Goal: Information Seeking & Learning: Learn about a topic

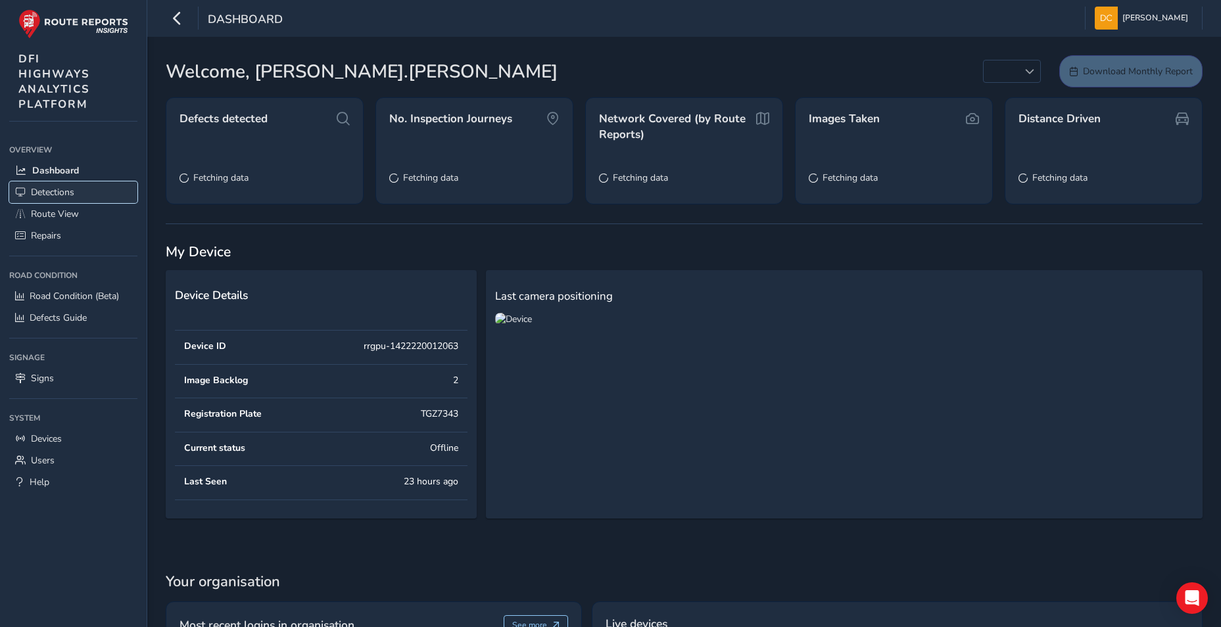
click at [57, 192] on span "Detections" at bounding box center [52, 192] width 43 height 12
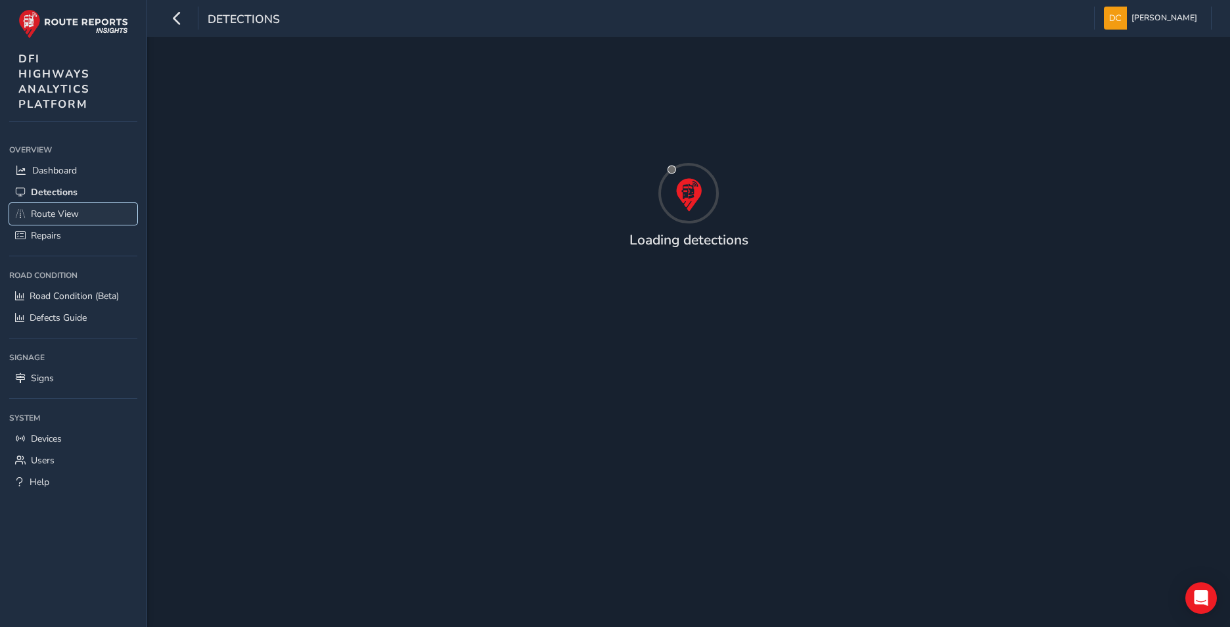
click at [58, 212] on span "Route View" at bounding box center [55, 214] width 48 height 12
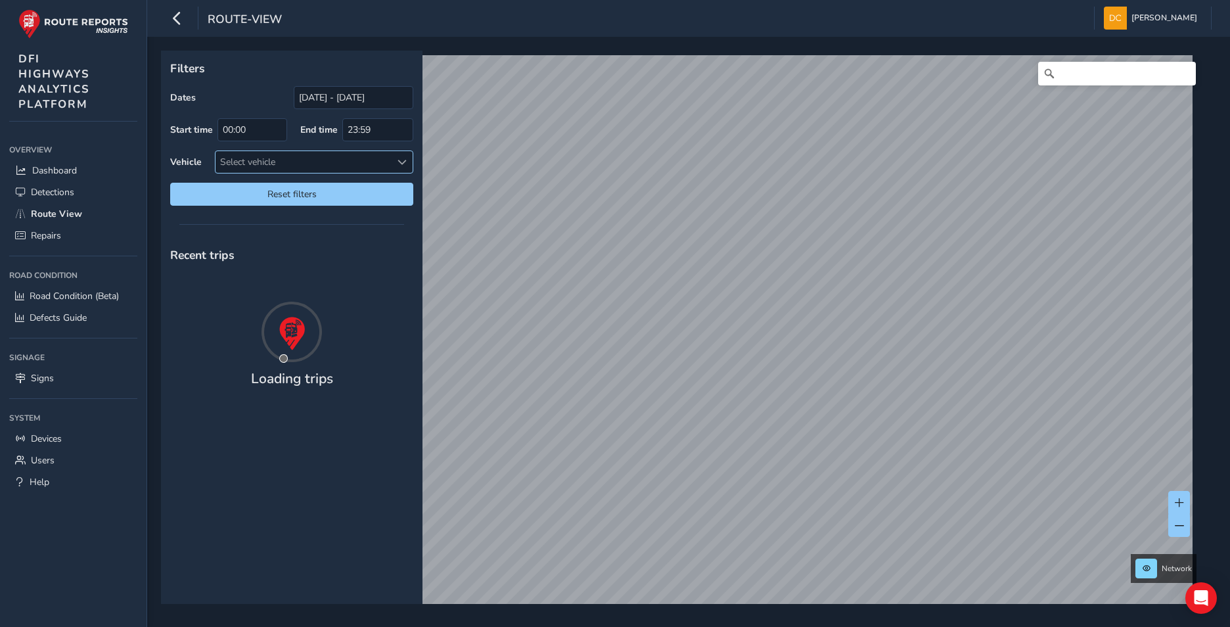
click at [406, 160] on span at bounding box center [402, 162] width 9 height 9
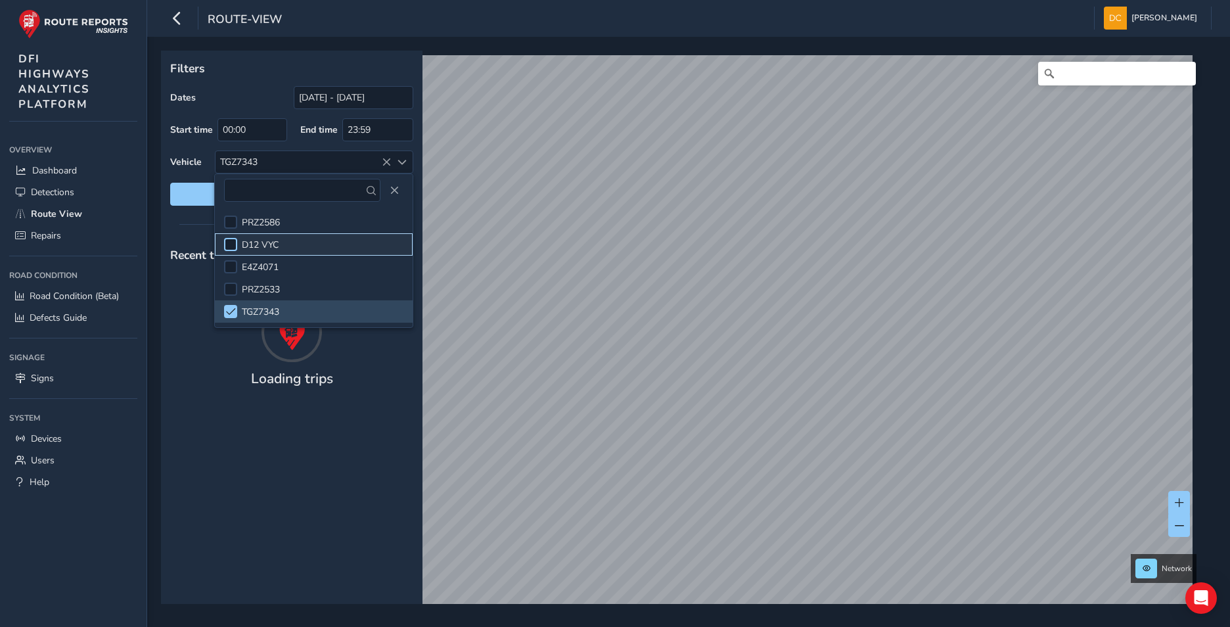
click at [229, 243] on div at bounding box center [230, 244] width 13 height 13
click at [231, 317] on div at bounding box center [230, 311] width 13 height 13
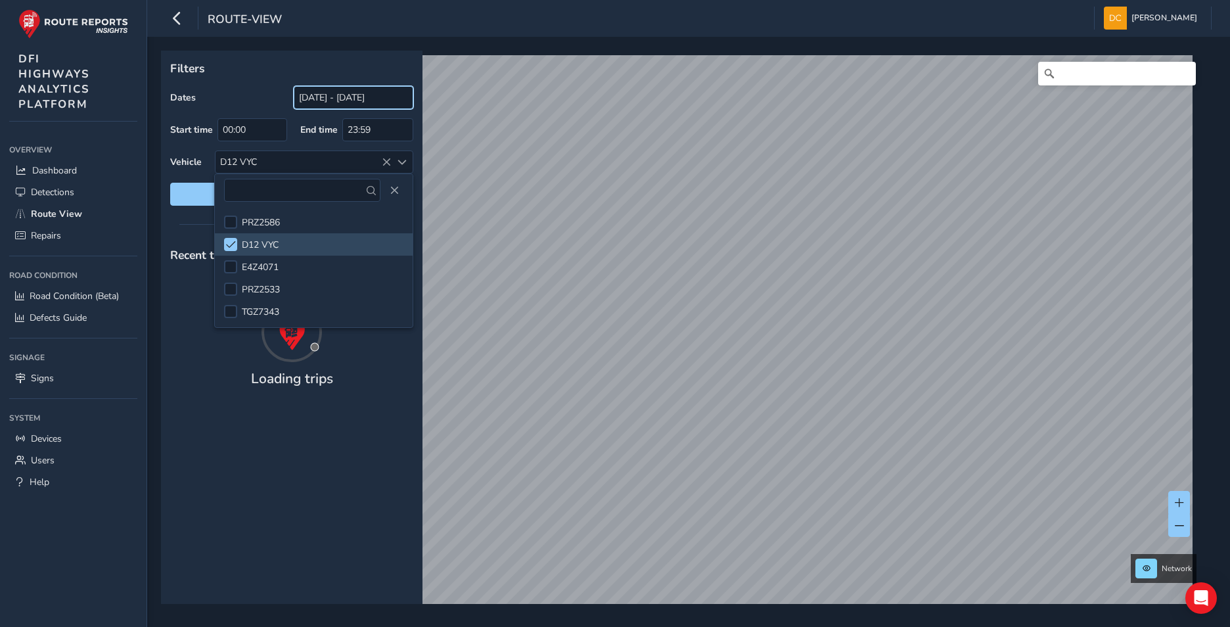
click at [342, 101] on input "[DATE] - [DATE]" at bounding box center [354, 97] width 120 height 23
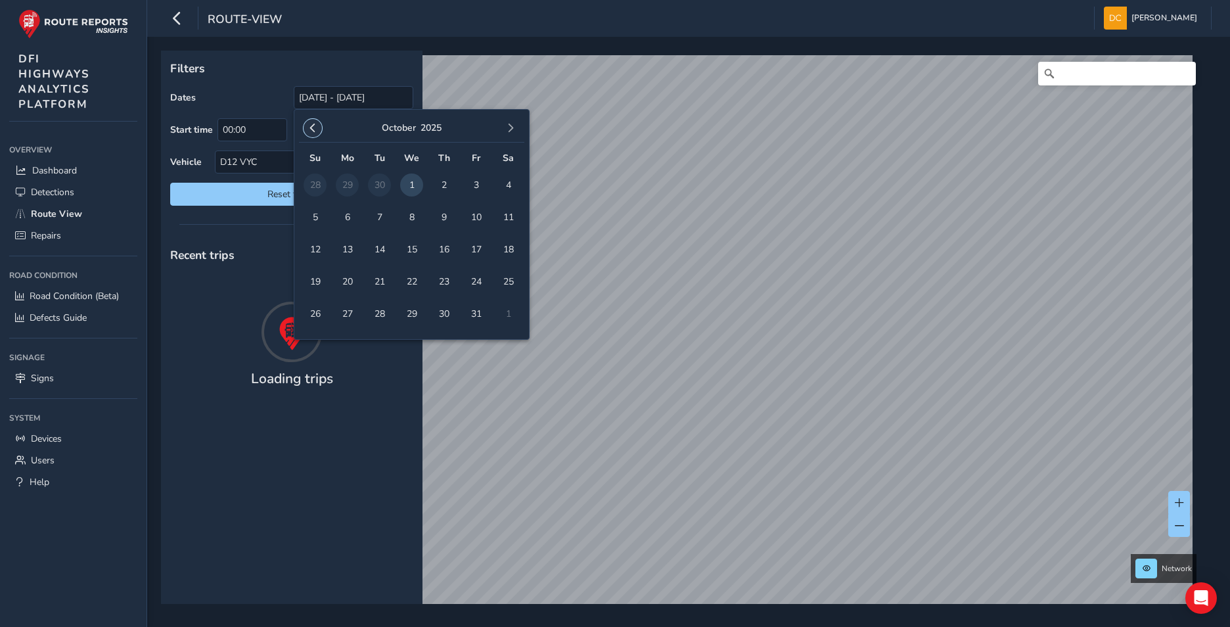
click at [317, 131] on button "button" at bounding box center [313, 128] width 18 height 18
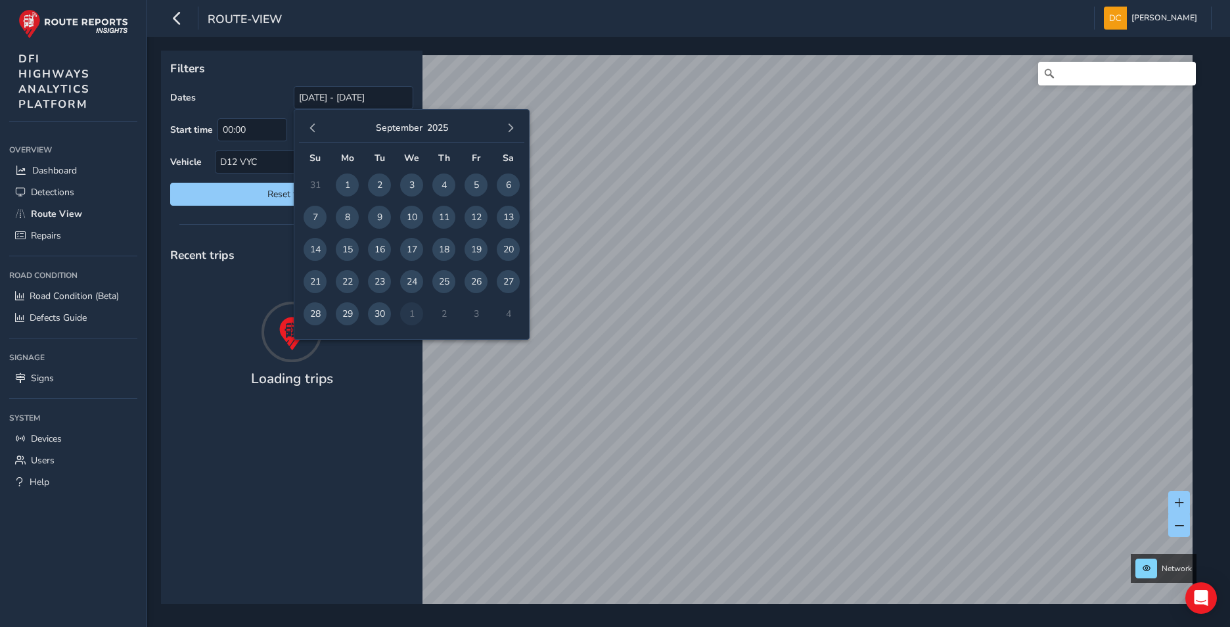
click at [317, 131] on button "button" at bounding box center [313, 128] width 18 height 18
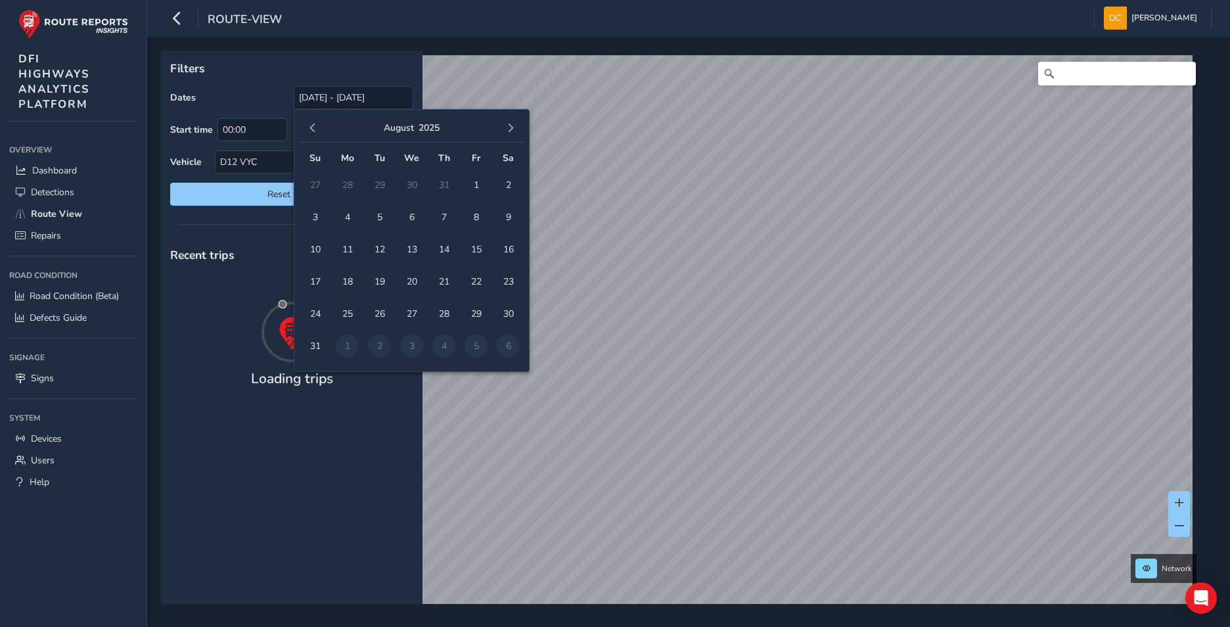
click at [317, 131] on button "button" at bounding box center [313, 128] width 18 height 18
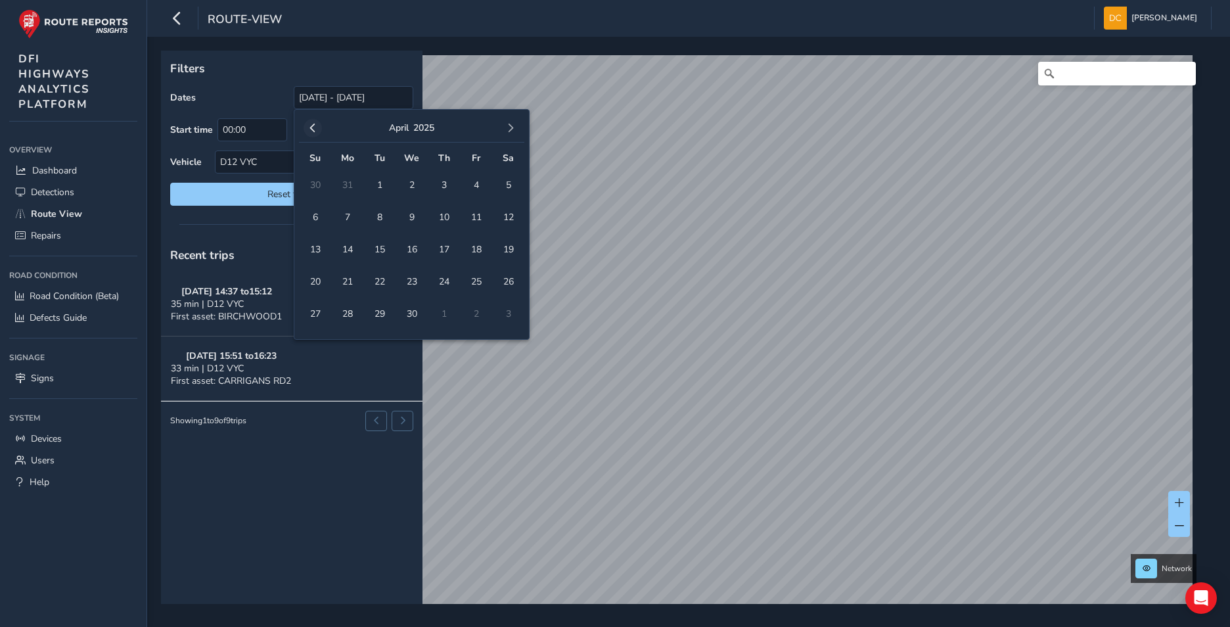
click at [313, 130] on span "button" at bounding box center [312, 128] width 9 height 9
click at [507, 130] on span "button" at bounding box center [510, 128] width 9 height 9
click at [508, 130] on span "button" at bounding box center [510, 128] width 9 height 9
click at [379, 180] on span "1" at bounding box center [379, 185] width 23 height 23
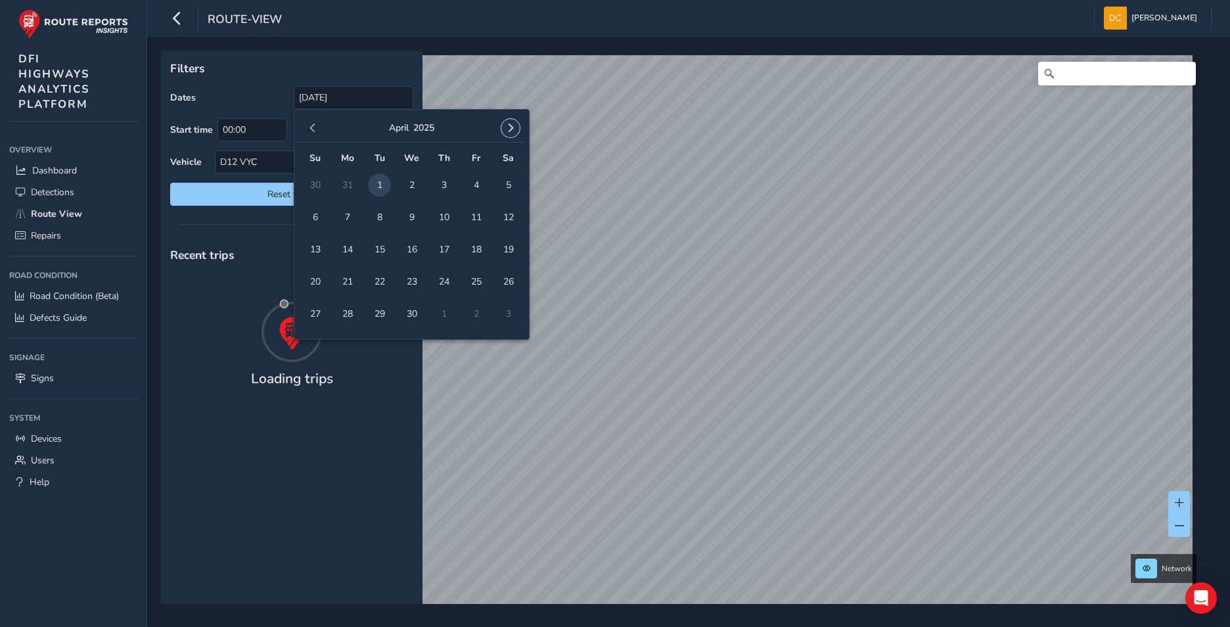
click at [507, 124] on span "button" at bounding box center [510, 128] width 9 height 9
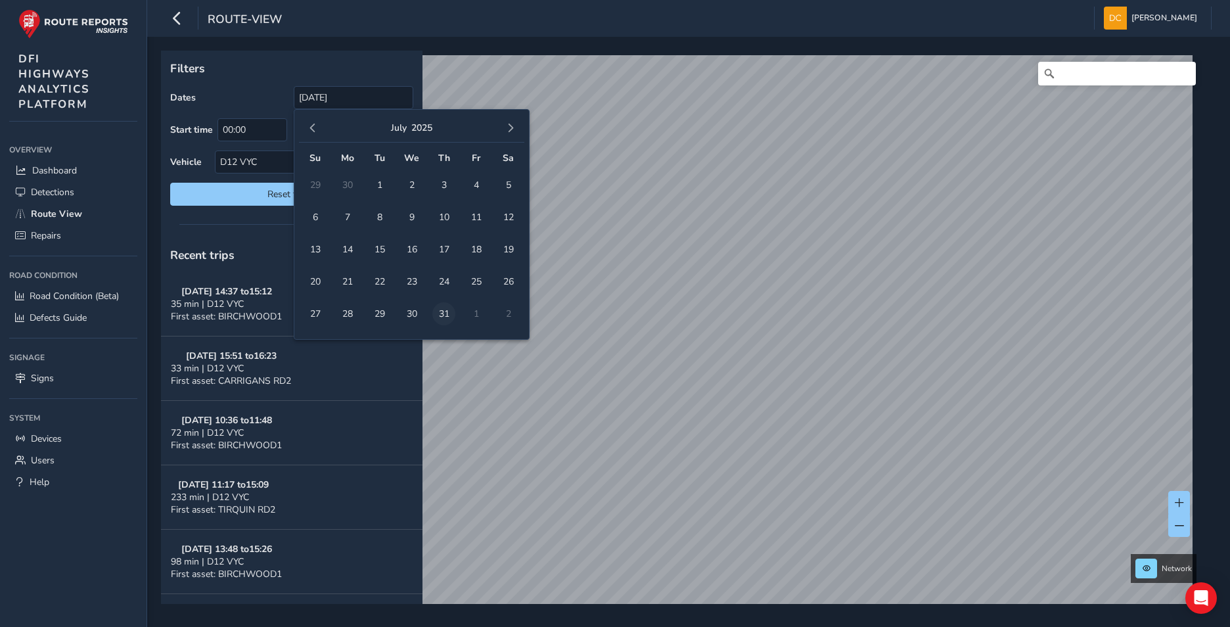
click at [440, 309] on span "31" at bounding box center [443, 313] width 23 height 23
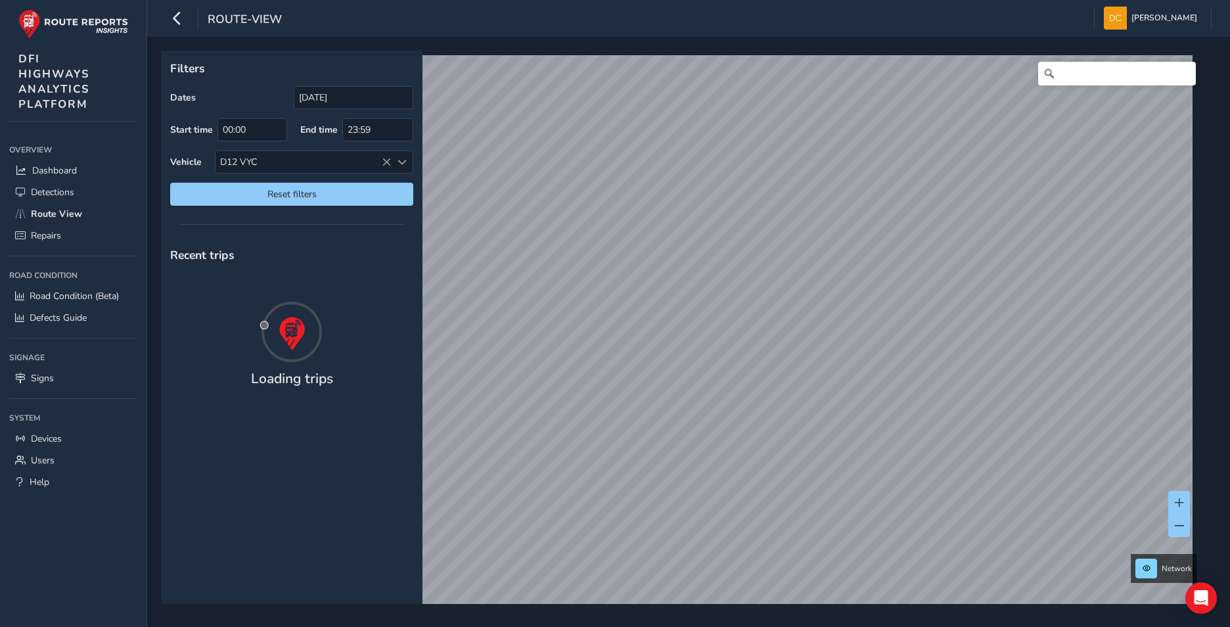
type input "[DATE] - [DATE]"
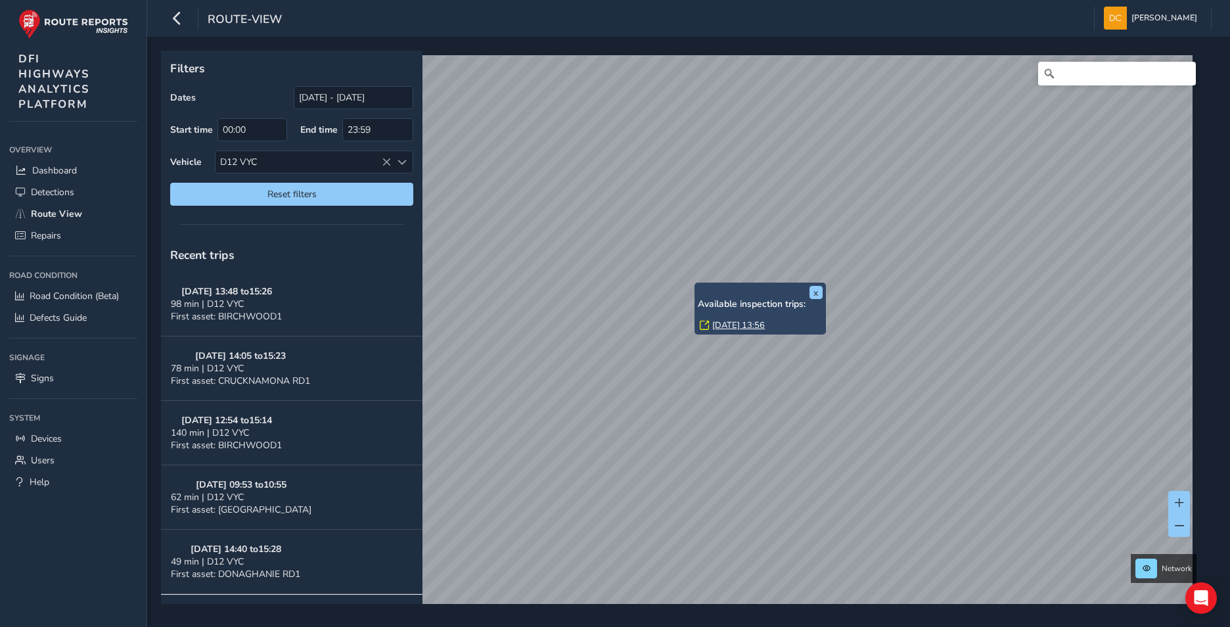
click at [743, 328] on link "[DATE] 13:56" at bounding box center [738, 325] width 53 height 12
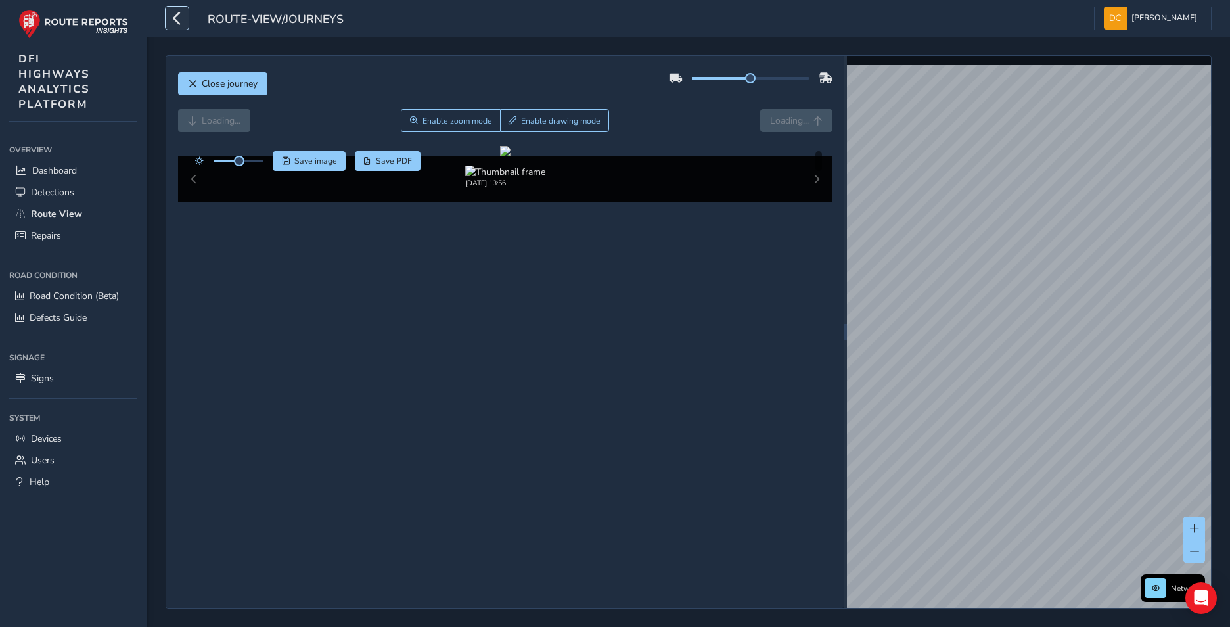
click at [176, 12] on icon "button" at bounding box center [177, 18] width 14 height 23
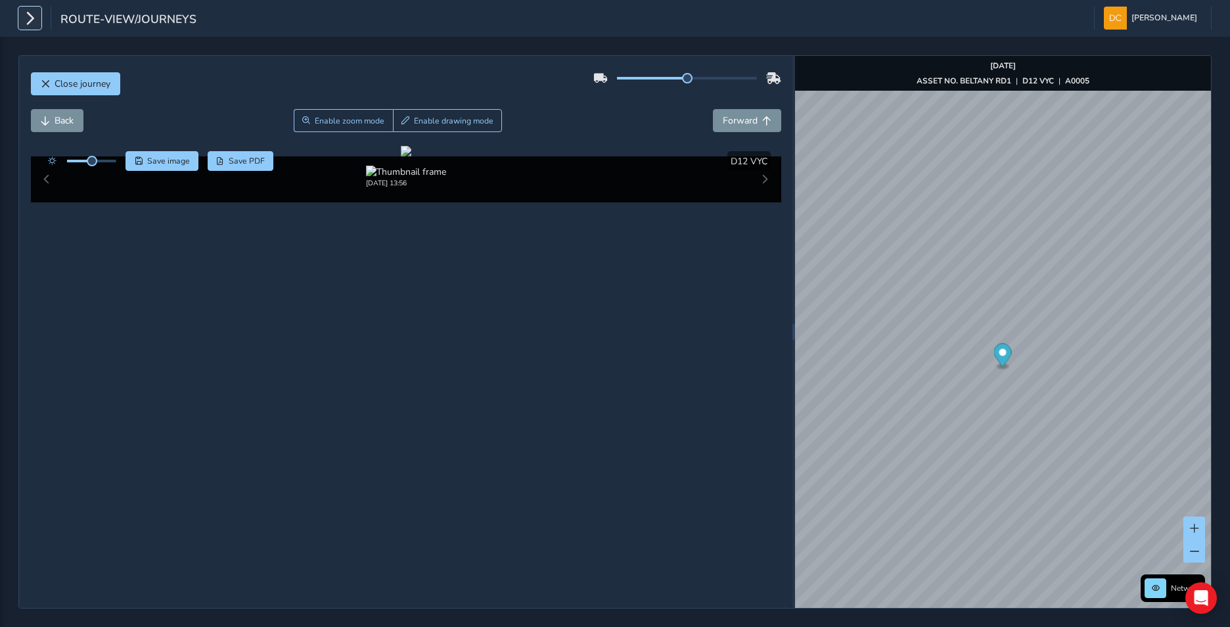
click at [34, 20] on icon "button" at bounding box center [30, 18] width 14 height 23
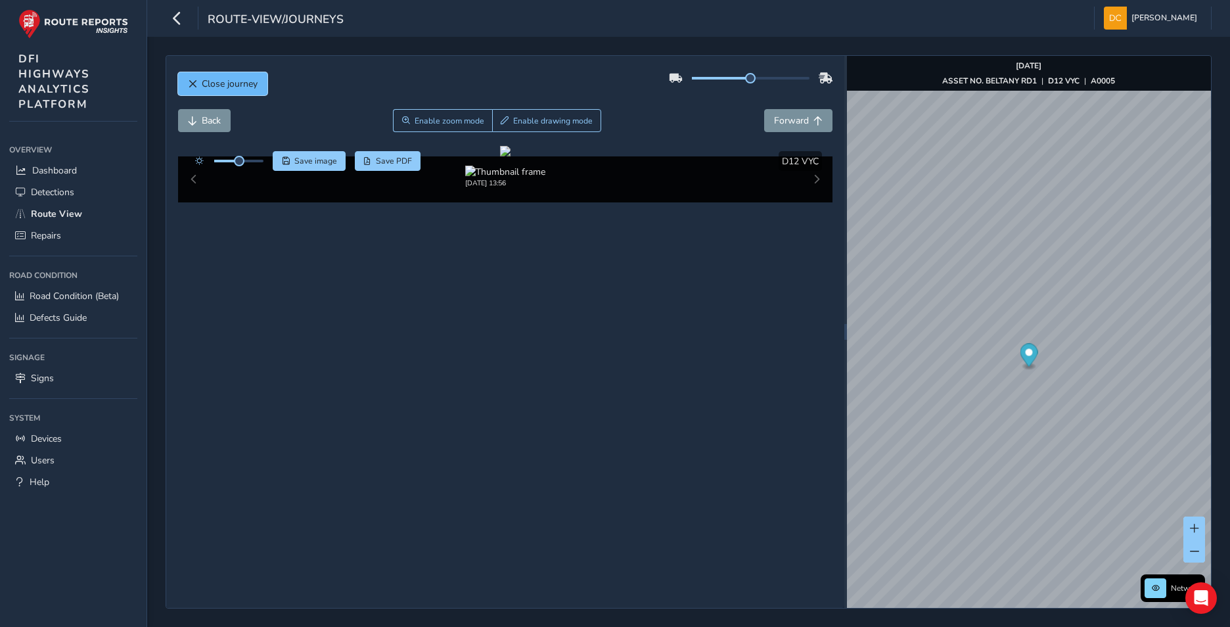
click at [198, 75] on button "Close journey" at bounding box center [222, 83] width 89 height 23
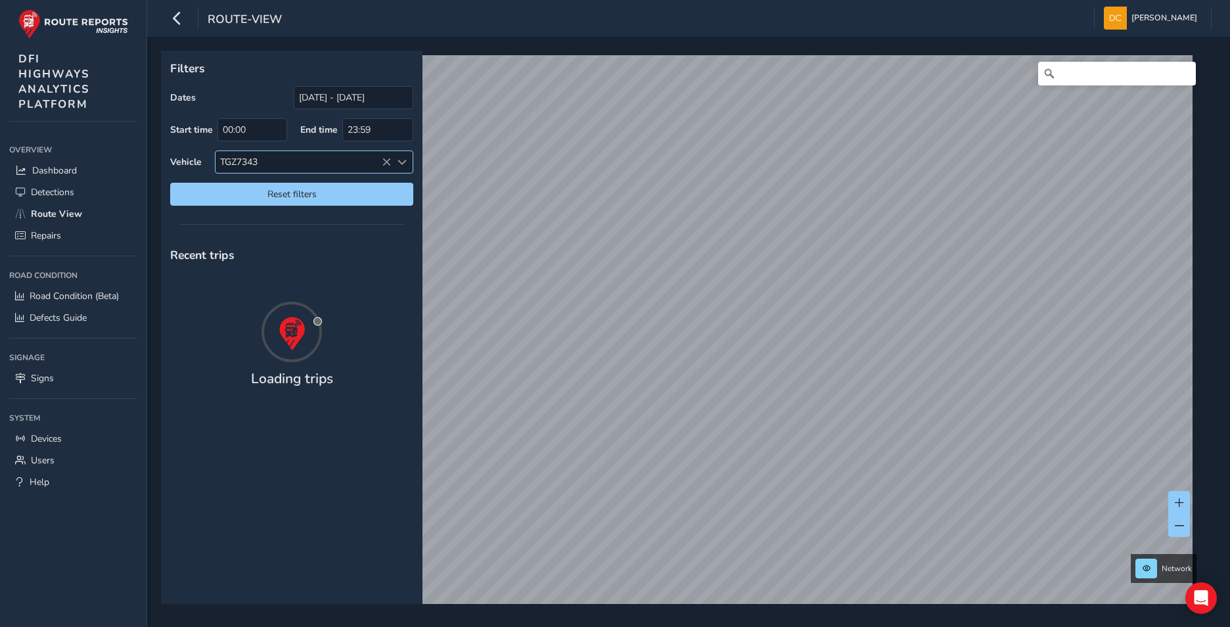
click at [392, 157] on div at bounding box center [402, 162] width 22 height 22
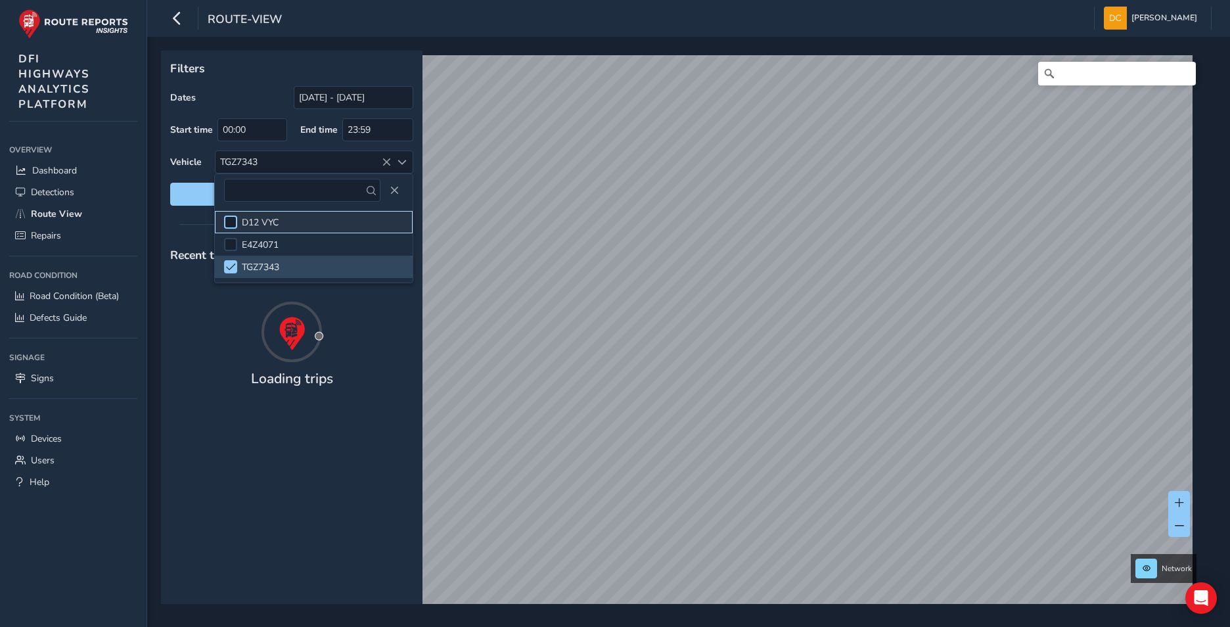
click at [236, 220] on div at bounding box center [230, 222] width 13 height 13
click at [226, 271] on span at bounding box center [231, 266] width 10 height 9
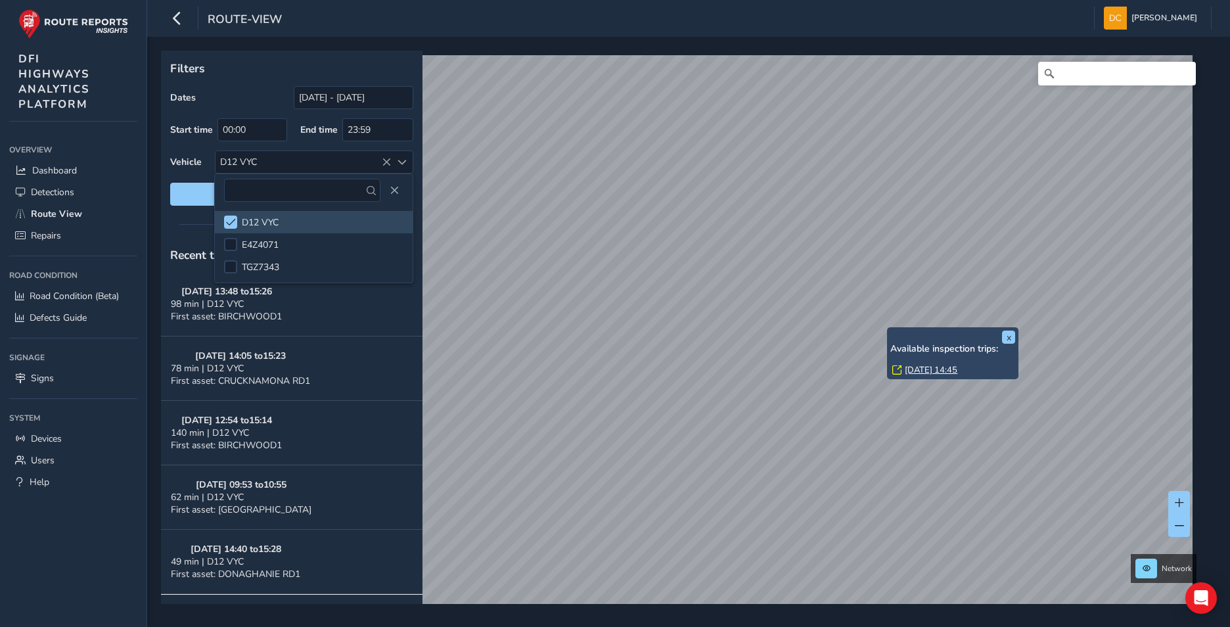
click at [925, 365] on link "[DATE] 14:45" at bounding box center [931, 370] width 53 height 12
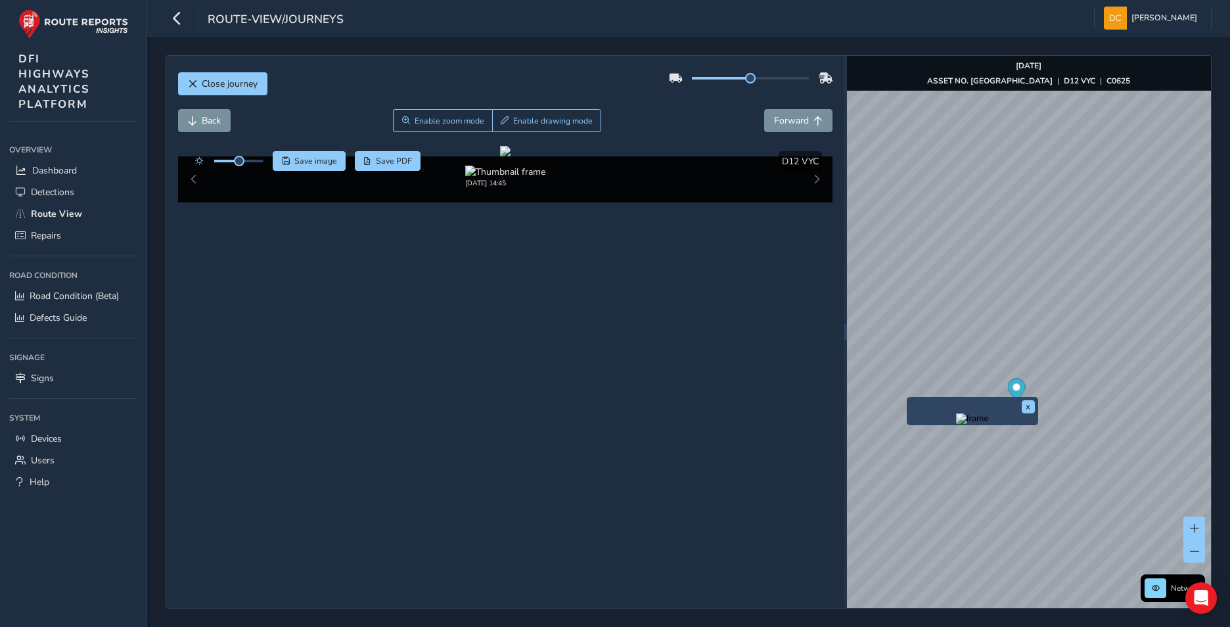
click at [956, 424] on img "Preview frame" at bounding box center [972, 418] width 33 height 11
click at [989, 424] on img "Preview frame" at bounding box center [972, 418] width 33 height 11
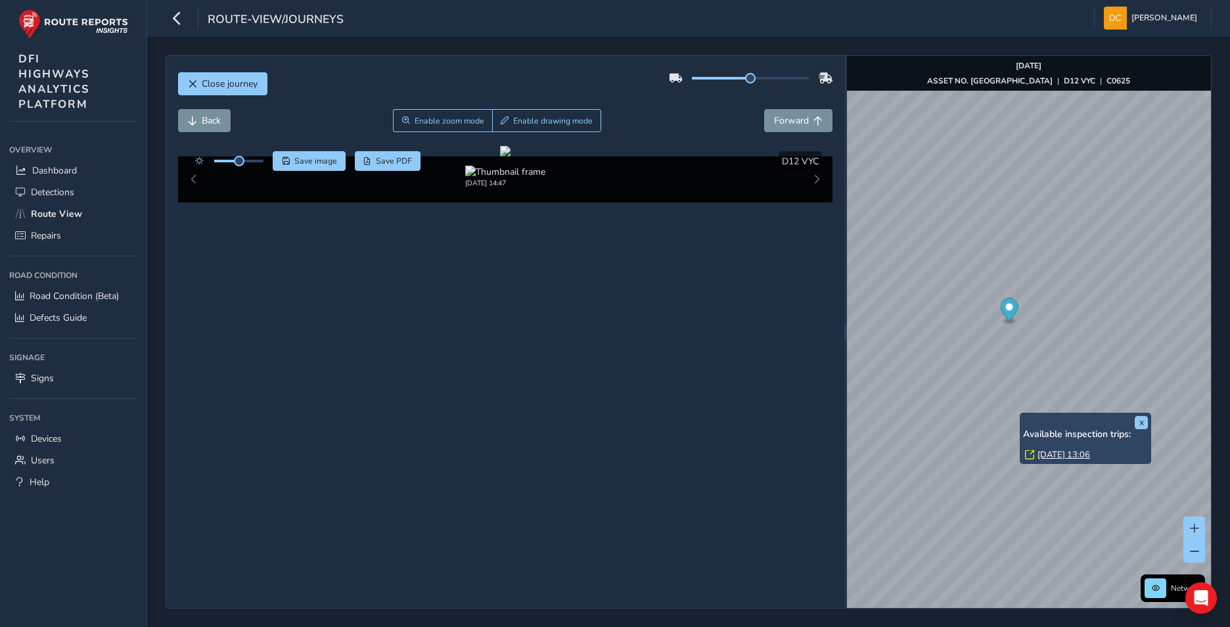
click at [1068, 457] on link "[DATE] 13:06" at bounding box center [1064, 455] width 53 height 12
click at [1072, 455] on link "[DATE] 13:06" at bounding box center [1064, 455] width 53 height 12
click at [1071, 453] on link "[DATE] 13:06" at bounding box center [1064, 455] width 53 height 12
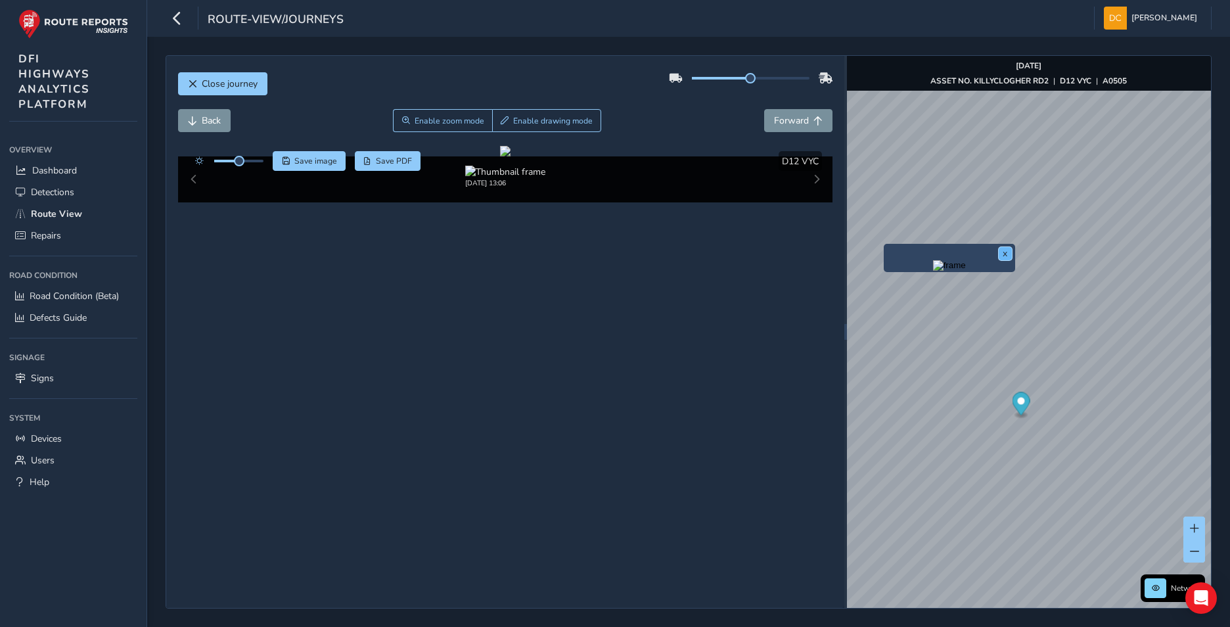
click at [1004, 254] on button "x" at bounding box center [1005, 253] width 13 height 13
click at [1016, 260] on button "x" at bounding box center [1014, 256] width 13 height 13
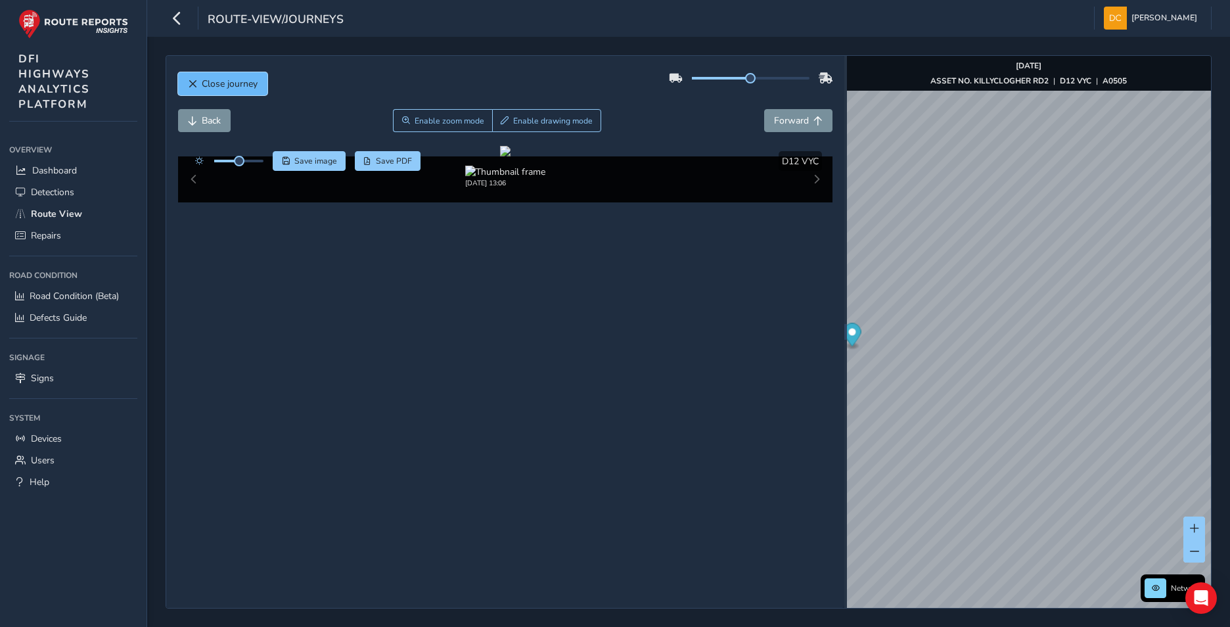
click at [229, 79] on span "Close journey" at bounding box center [230, 84] width 56 height 12
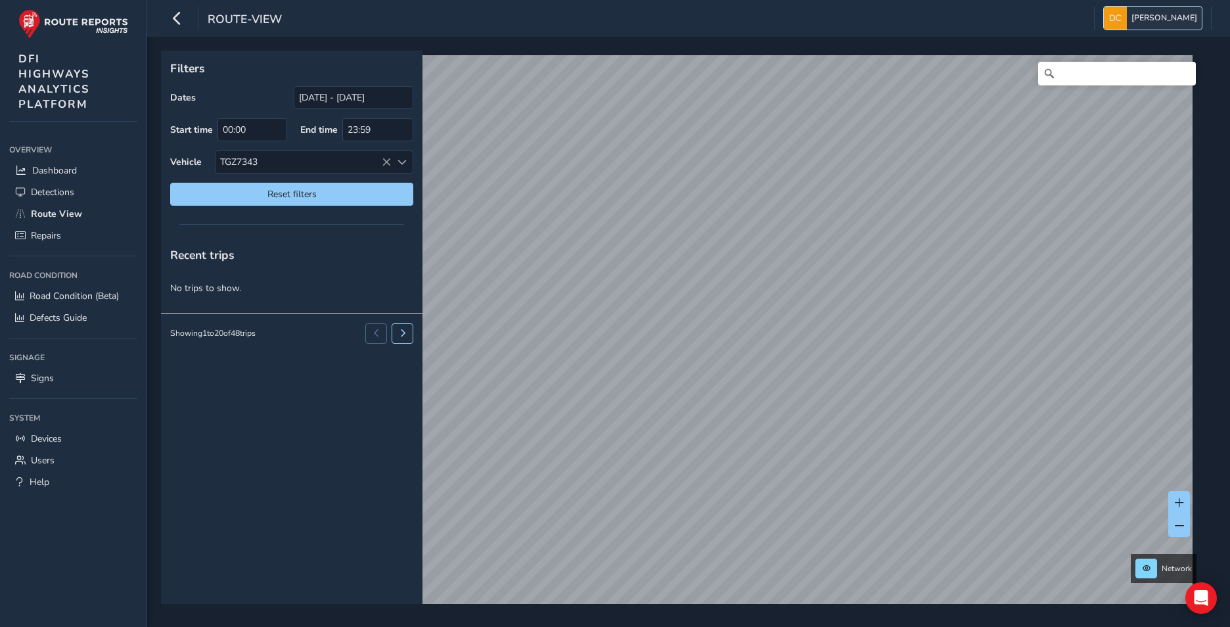
click at [1169, 16] on span "[PERSON_NAME]" at bounding box center [1165, 18] width 66 height 23
click at [1176, 13] on span "[PERSON_NAME]" at bounding box center [1165, 18] width 66 height 23
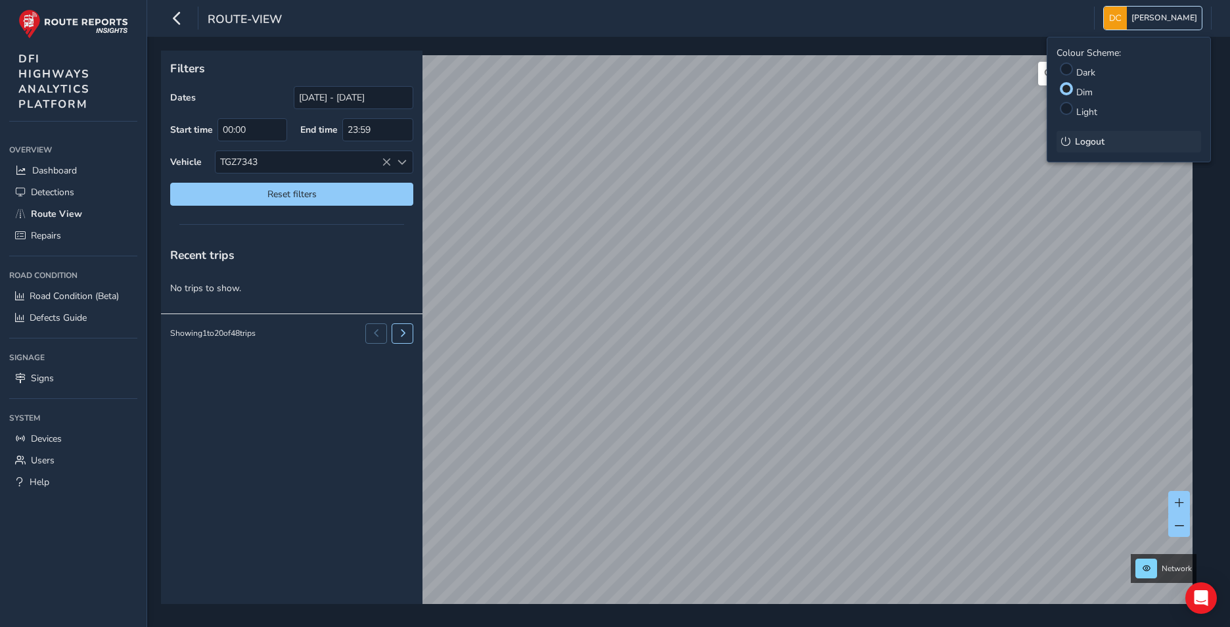
click at [1080, 141] on span "Logout" at bounding box center [1090, 141] width 30 height 12
